Goal: Task Accomplishment & Management: Manage account settings

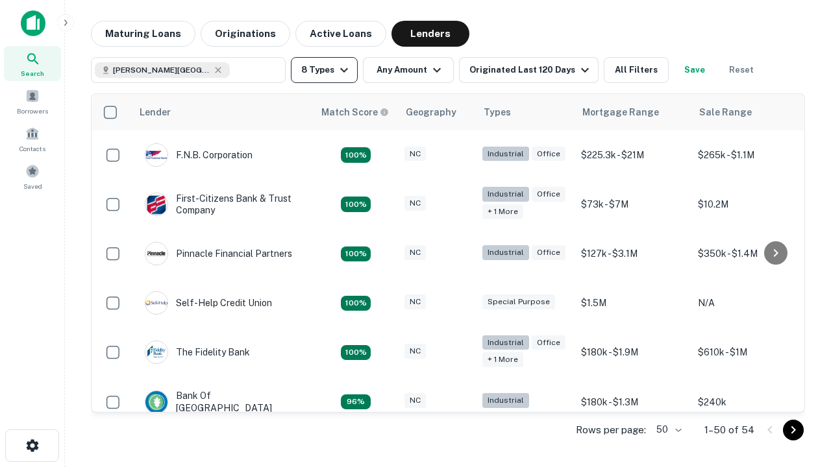
click at [324, 70] on button "8 Types" at bounding box center [324, 70] width 67 height 26
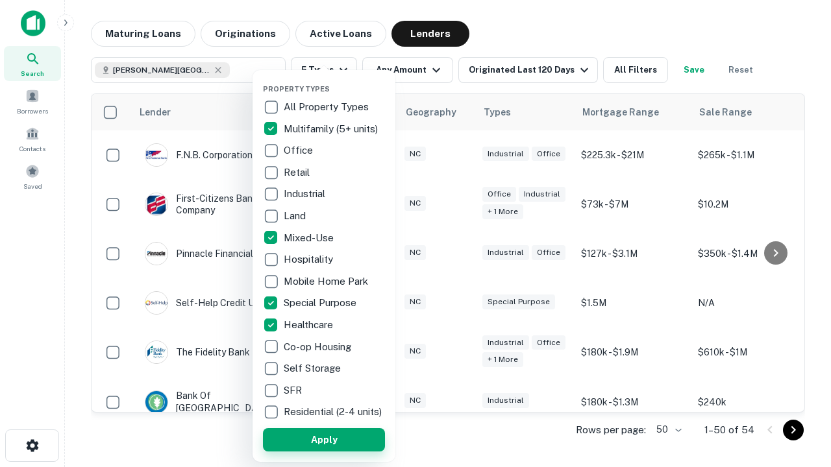
click at [324, 440] on button "Apply" at bounding box center [324, 440] width 122 height 23
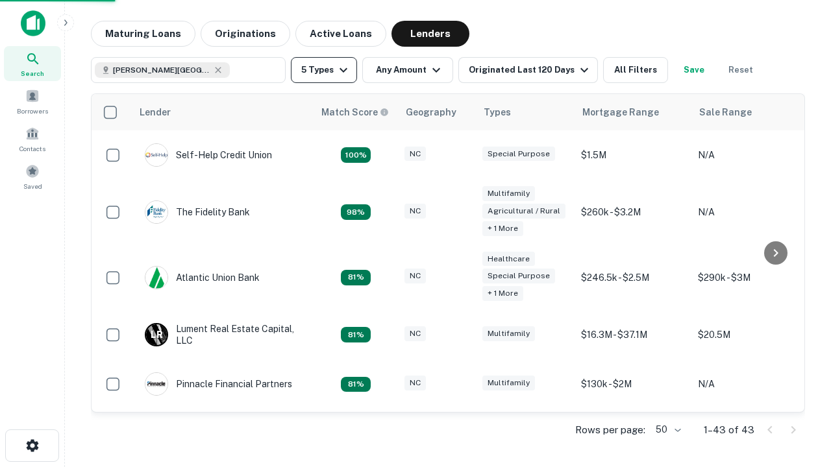
click at [324, 70] on button "5 Types" at bounding box center [324, 70] width 66 height 26
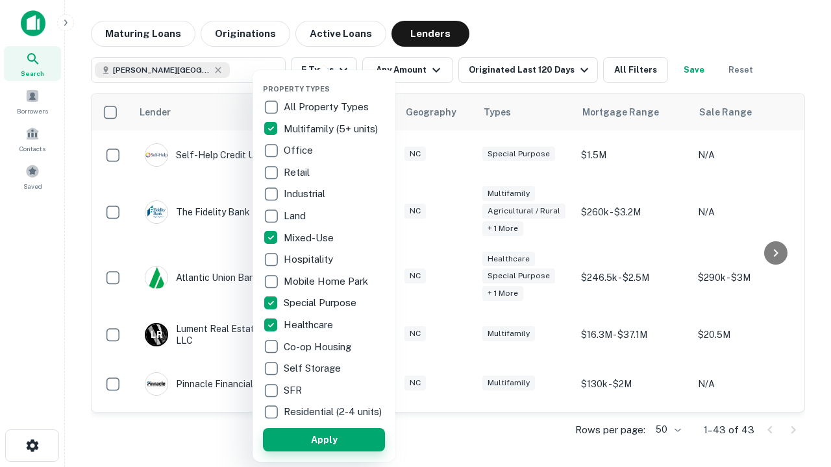
click at [347, 440] on button "Apply" at bounding box center [324, 440] width 122 height 23
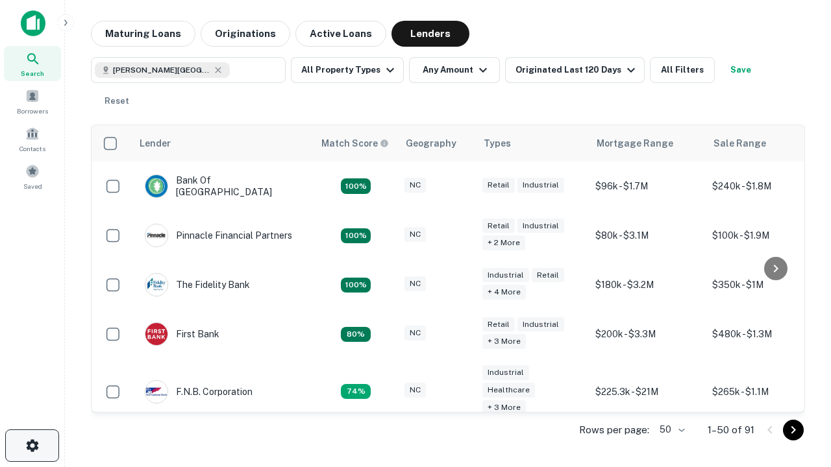
click at [32, 446] on icon "button" at bounding box center [33, 446] width 16 height 16
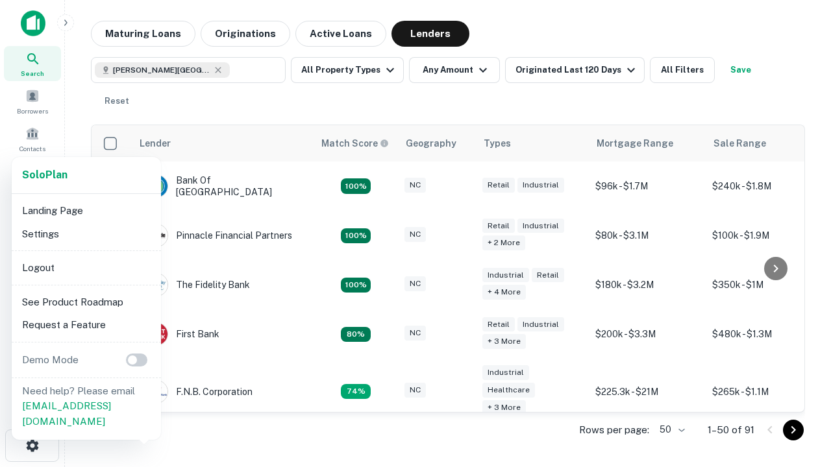
click at [86, 268] on li "Logout" at bounding box center [86, 267] width 139 height 23
